Goal: Transaction & Acquisition: Purchase product/service

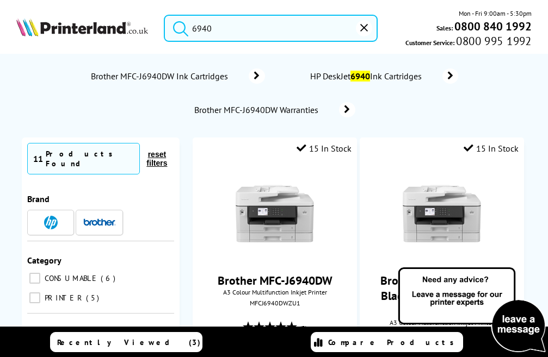
drag, startPoint x: 224, startPoint y: 31, endPoint x: 83, endPoint y: 27, distance: 141.5
click at [85, 31] on div "6940 Mon - Fri 9:00am - 5:30pm Sales: 0800 840 1992 Customer Service: 0800 995 …" at bounding box center [274, 31] width 548 height 46
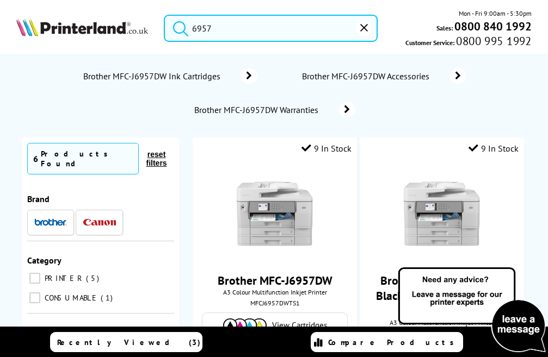
type input "6957"
click at [164, 15] on button "submit" at bounding box center [177, 27] width 27 height 24
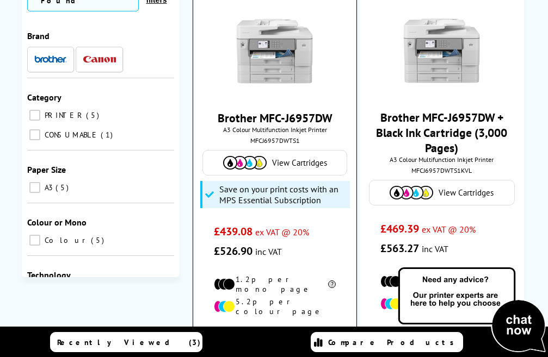
scroll to position [164, 0]
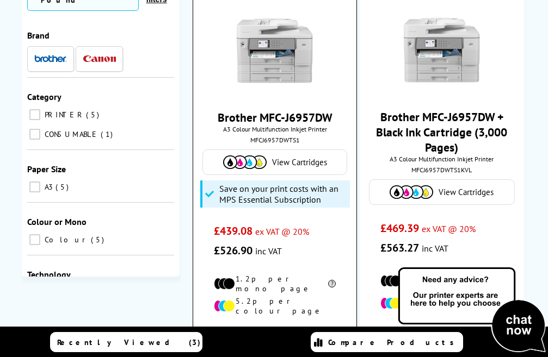
click at [252, 117] on link "Brother MFC-J6957DW" at bounding box center [275, 117] width 115 height 15
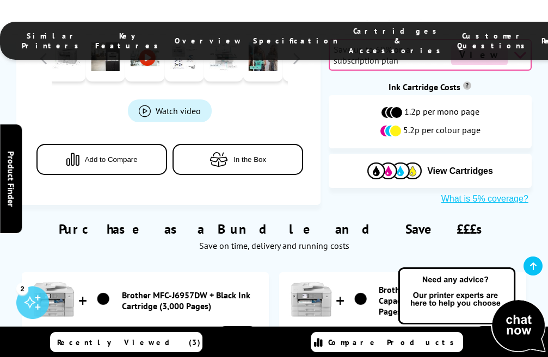
scroll to position [598, 0]
